Goal: Task Accomplishment & Management: Complete application form

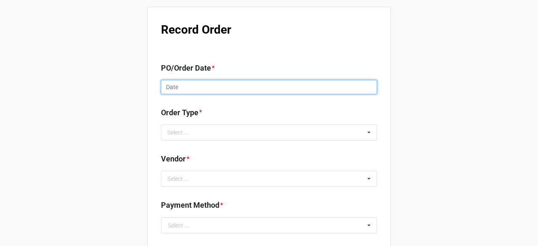
click at [213, 81] on input "text" at bounding box center [269, 87] width 216 height 14
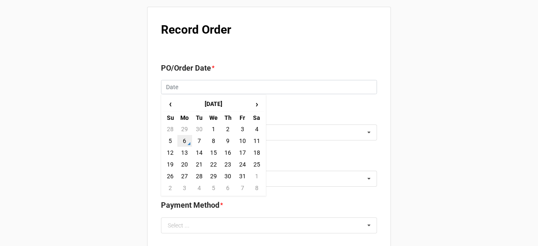
click at [184, 139] on td "6" at bounding box center [184, 141] width 14 height 12
type input "[DATE]"
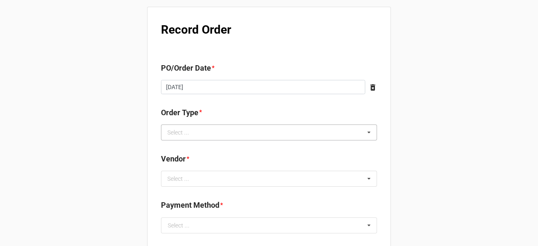
click at [240, 131] on div "Select ... Inventory Replenishment Item Requested Associated with a Specific Job" at bounding box center [269, 132] width 216 height 16
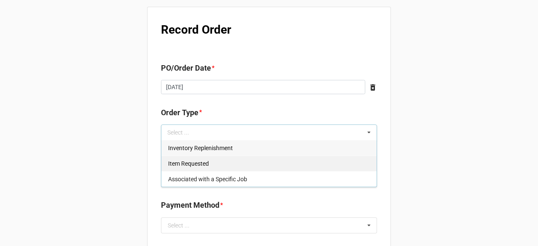
click at [220, 150] on span "Inventory Replenishment" at bounding box center [200, 148] width 65 height 7
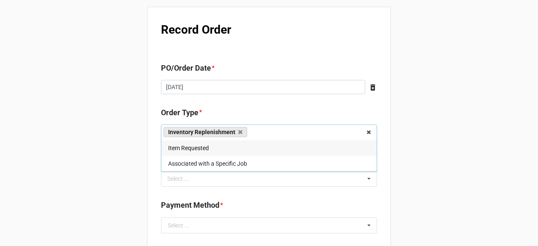
click at [220, 176] on div "Select ... No results found." at bounding box center [269, 179] width 216 height 16
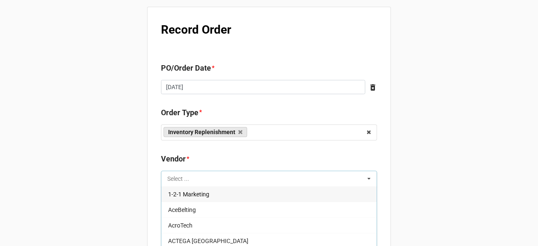
type input "b"
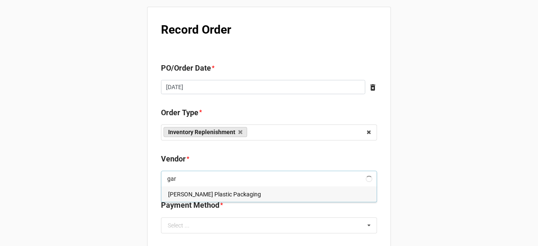
type input "gar"
click at [220, 198] on div "[PERSON_NAME] Plastic Packaging" at bounding box center [268, 194] width 215 height 16
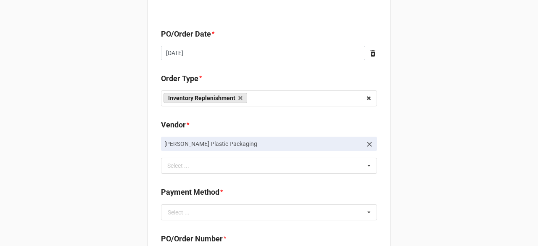
scroll to position [126, 0]
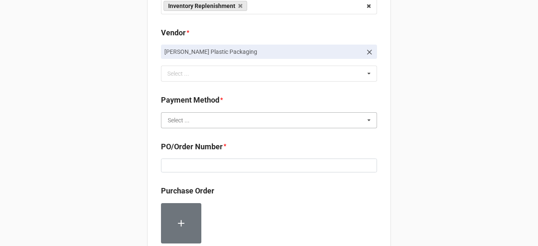
click at [246, 126] on input "text" at bounding box center [269, 120] width 215 height 15
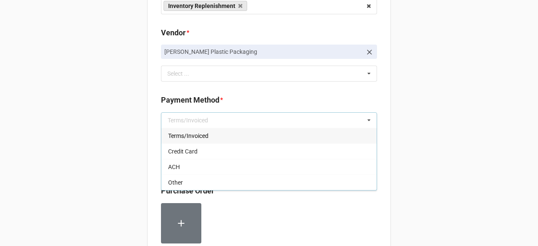
click at [228, 138] on div "Terms/Invoiced" at bounding box center [268, 136] width 215 height 16
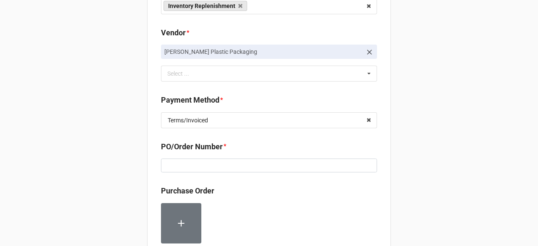
click at [381, 126] on div "Record Order PO/Order Date * [DATE] ‹ [DATE] › Su Mo Tu We Th Fr Sa 28 29 30 1 …" at bounding box center [269, 204] width 244 height 646
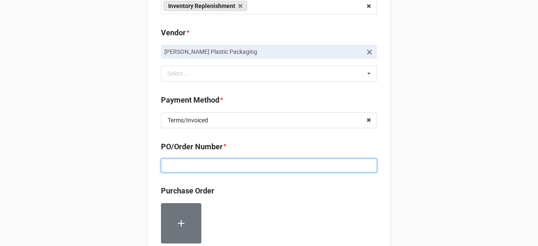
click at [266, 163] on input at bounding box center [269, 165] width 216 height 14
paste input "160220"
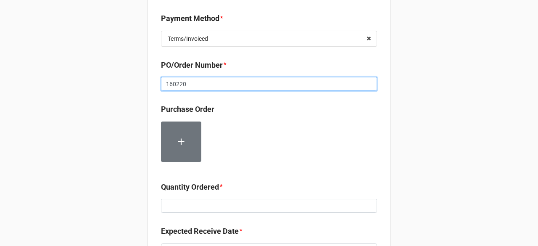
scroll to position [210, 0]
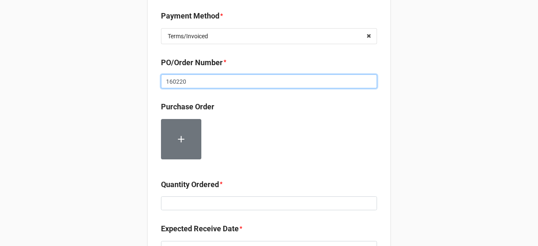
type input "160220"
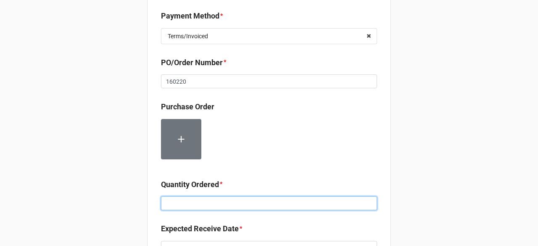
click at [194, 200] on input at bounding box center [269, 203] width 216 height 14
type input "50000"
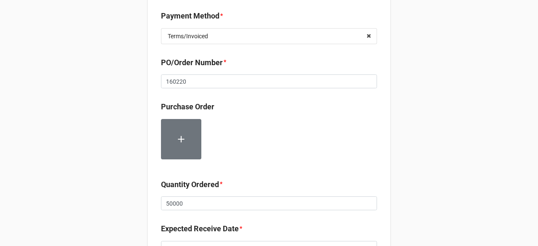
click at [284, 185] on b "Quantity Ordered *" at bounding box center [269, 186] width 216 height 15
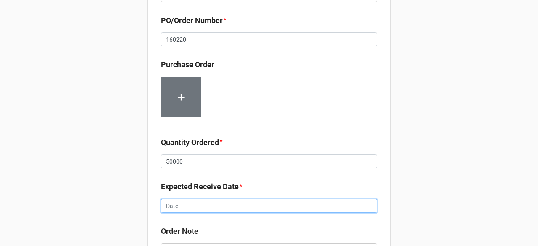
click at [227, 199] on input "text" at bounding box center [269, 206] width 216 height 14
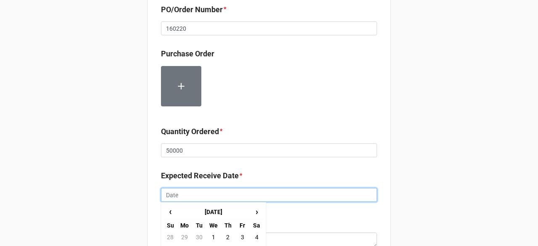
scroll to position [378, 0]
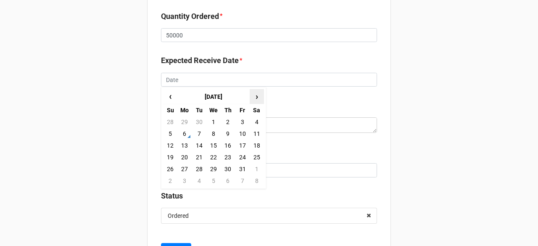
click at [253, 98] on span "›" at bounding box center [256, 96] width 13 height 14
click at [239, 168] on td "28" at bounding box center [242, 169] width 14 height 12
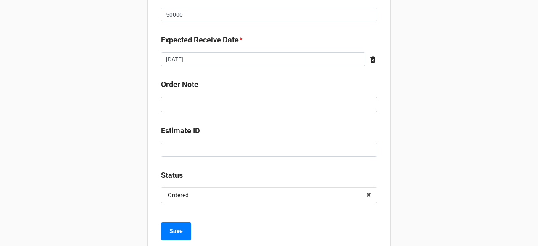
scroll to position [419, 0]
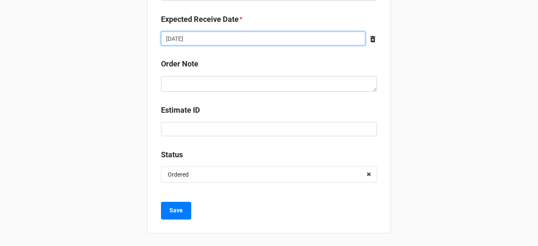
click at [237, 40] on input "[DATE]" at bounding box center [263, 39] width 204 height 14
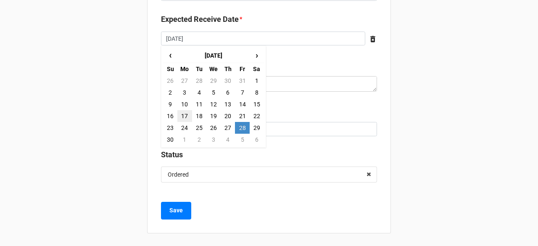
click at [181, 116] on td "17" at bounding box center [184, 116] width 14 height 12
type input "[DATE]"
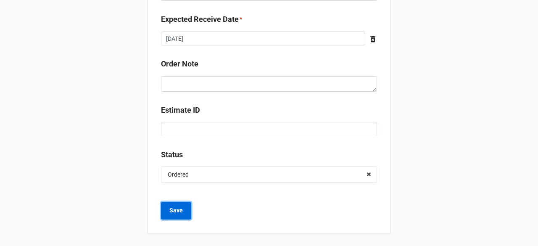
click at [176, 206] on b "Save" at bounding box center [175, 210] width 13 height 9
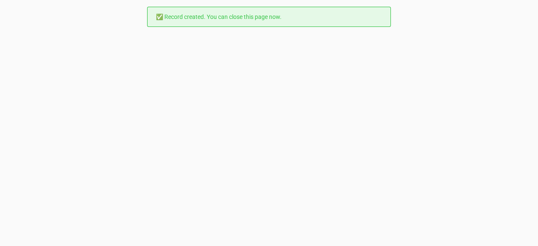
scroll to position [0, 0]
